Goal: Transaction & Acquisition: Purchase product/service

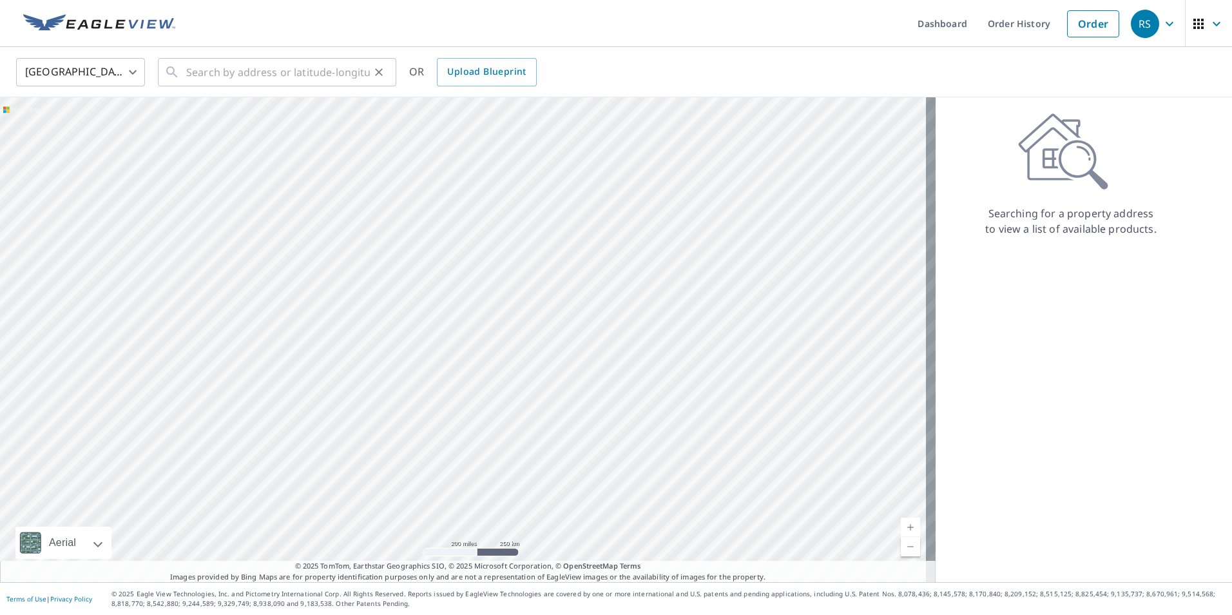
click at [179, 74] on icon at bounding box center [171, 71] width 15 height 15
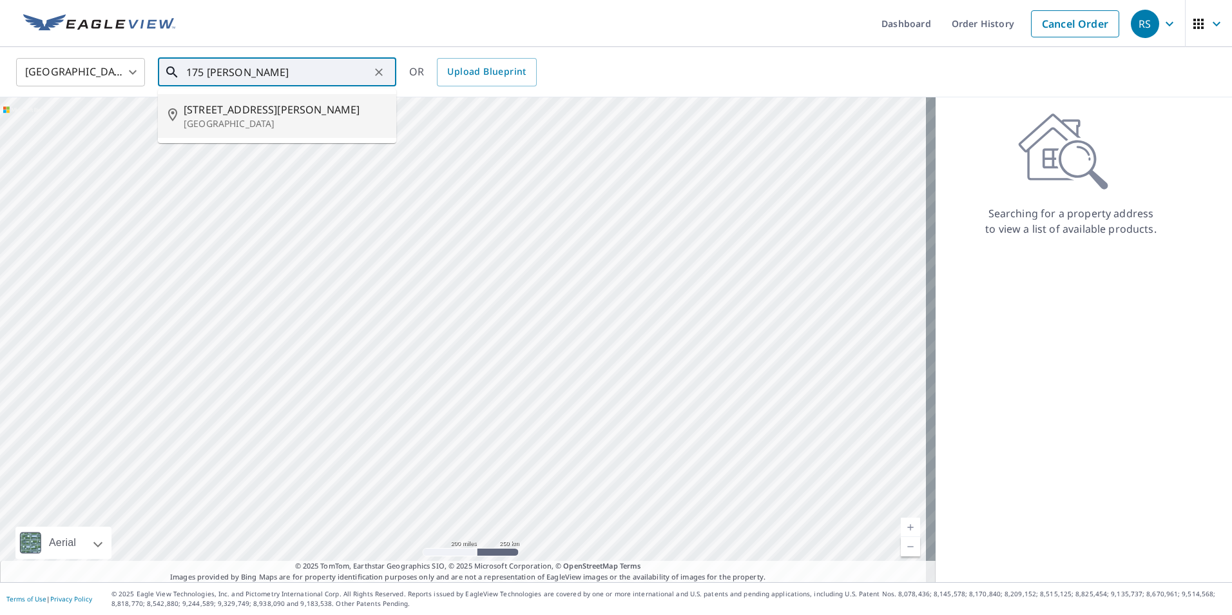
click at [205, 113] on span "[STREET_ADDRESS][PERSON_NAME]" at bounding box center [285, 109] width 202 height 15
type input "[STREET_ADDRESS][PERSON_NAME]"
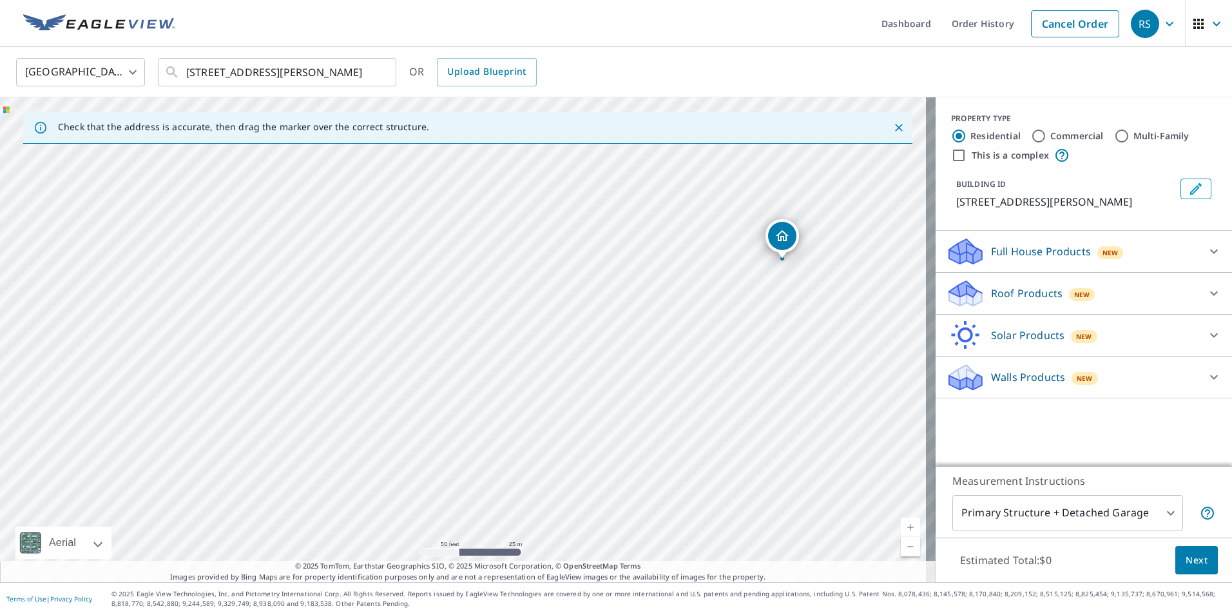
drag, startPoint x: 371, startPoint y: 373, endPoint x: 772, endPoint y: 291, distance: 409.8
click at [772, 291] on div "[STREET_ADDRESS][PERSON_NAME]" at bounding box center [468, 339] width 936 height 485
drag, startPoint x: 626, startPoint y: 224, endPoint x: 459, endPoint y: 206, distance: 167.2
click at [1206, 291] on icon at bounding box center [1213, 292] width 15 height 15
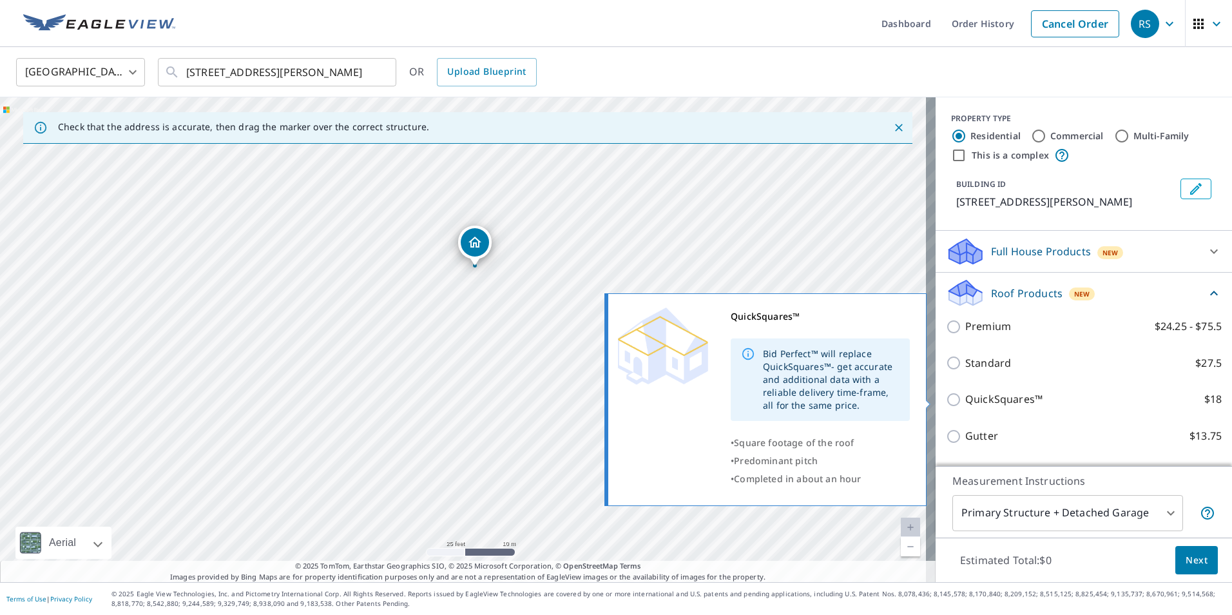
click at [946, 397] on input "QuickSquares™ $18" at bounding box center [955, 399] width 19 height 15
checkbox input "true"
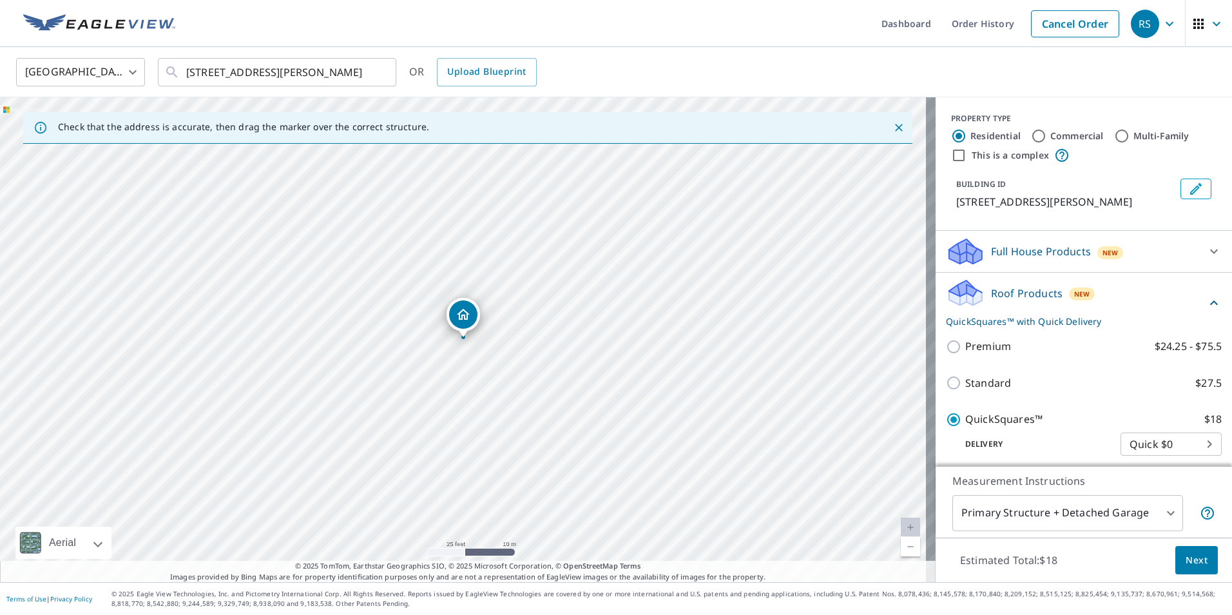
click at [1186, 557] on span "Next" at bounding box center [1197, 560] width 22 height 16
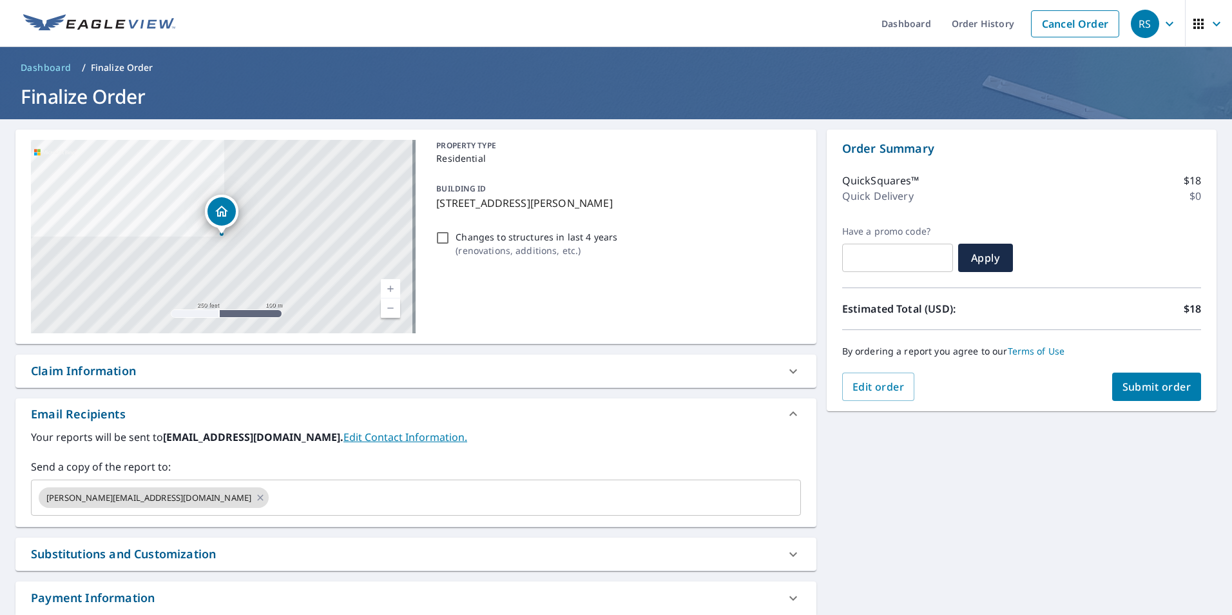
click at [1125, 383] on span "Submit order" at bounding box center [1156, 387] width 69 height 14
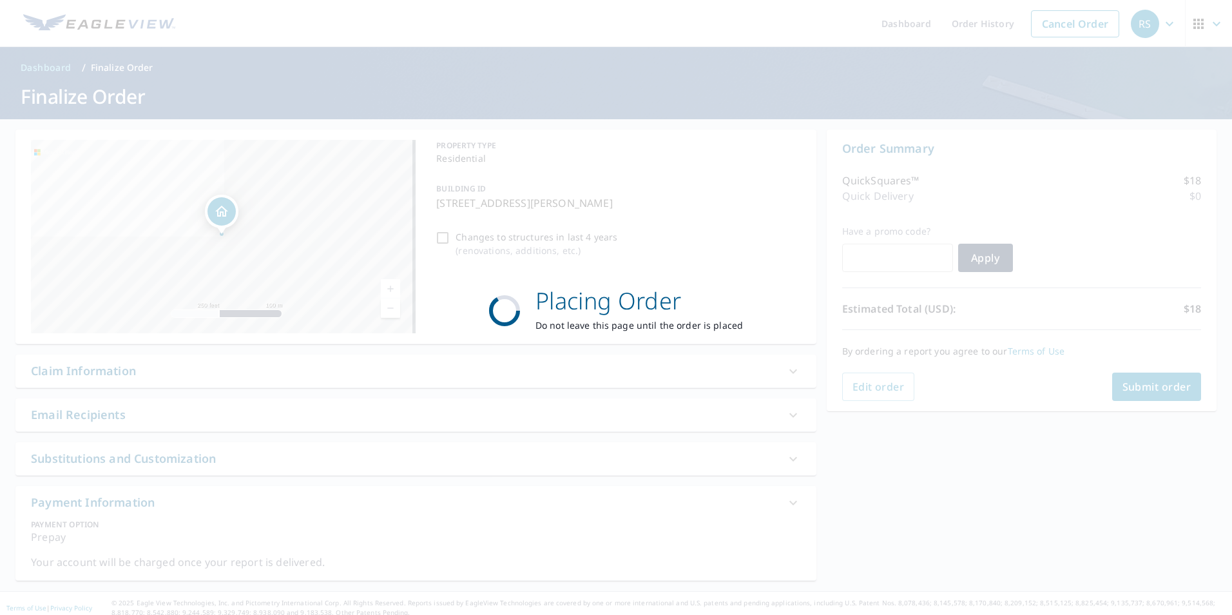
checkbox input "true"
